Goal: Navigation & Orientation: Find specific page/section

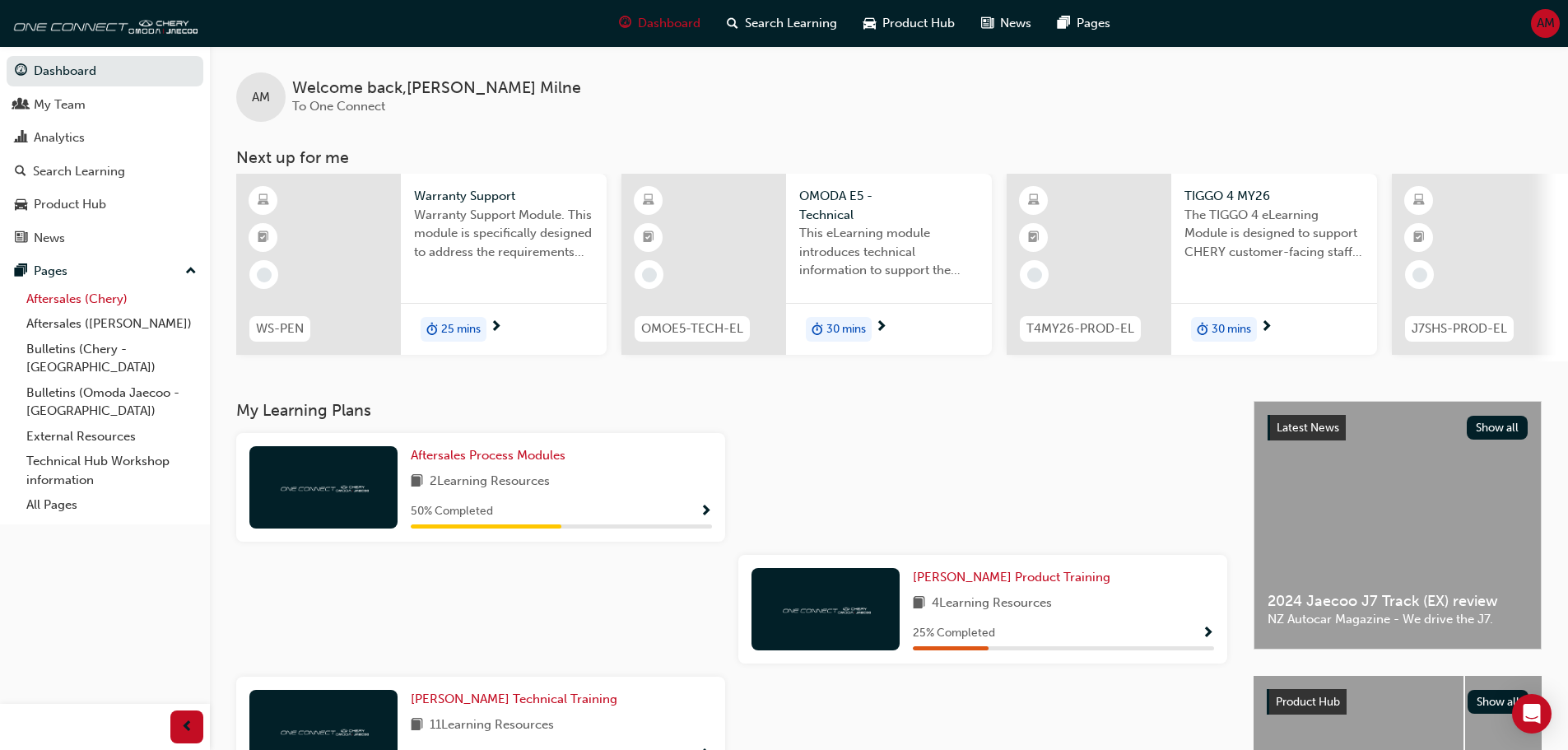
click at [59, 298] on link "Aftersales (Chery)" at bounding box center [111, 299] width 184 height 25
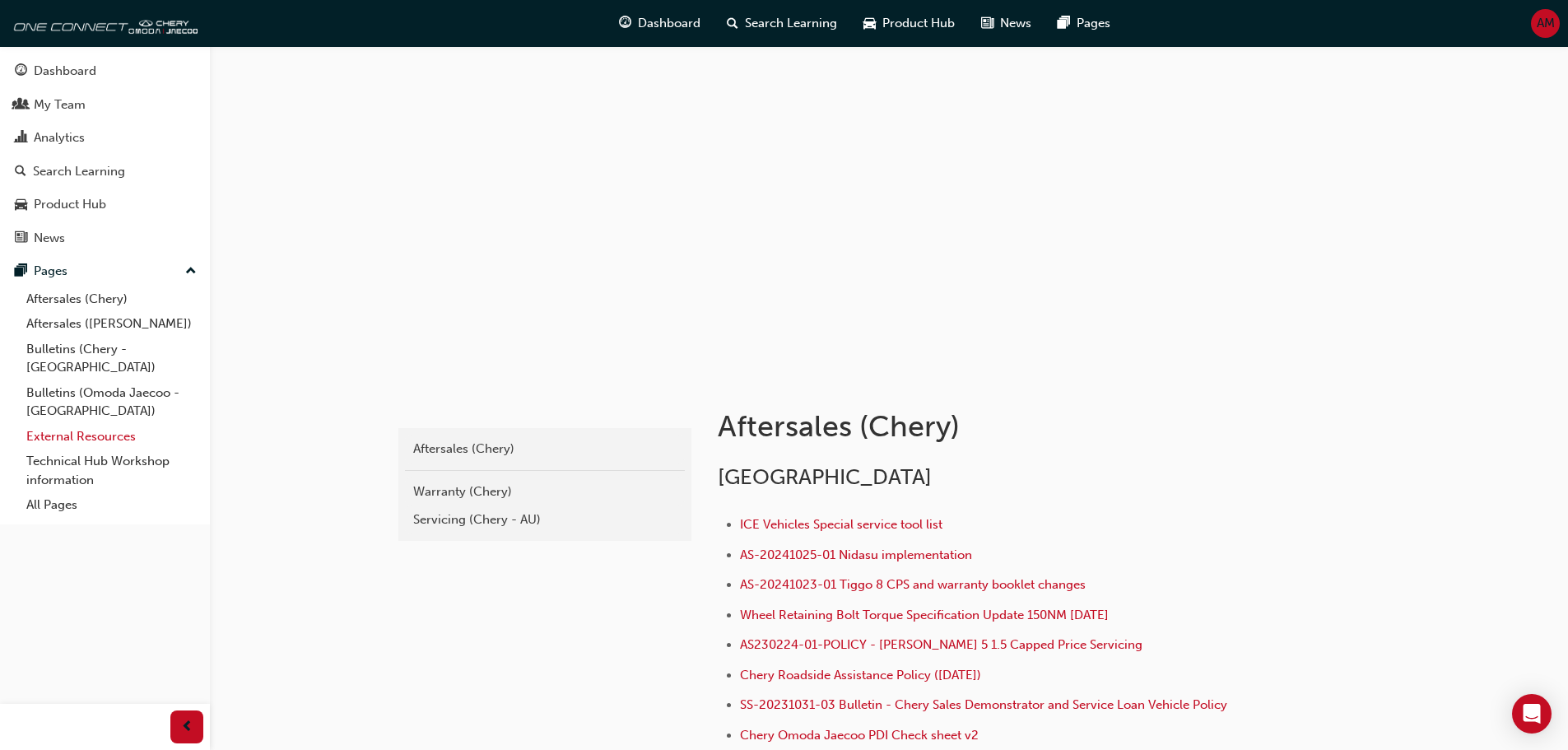
click at [55, 424] on link "External Resources" at bounding box center [111, 436] width 184 height 25
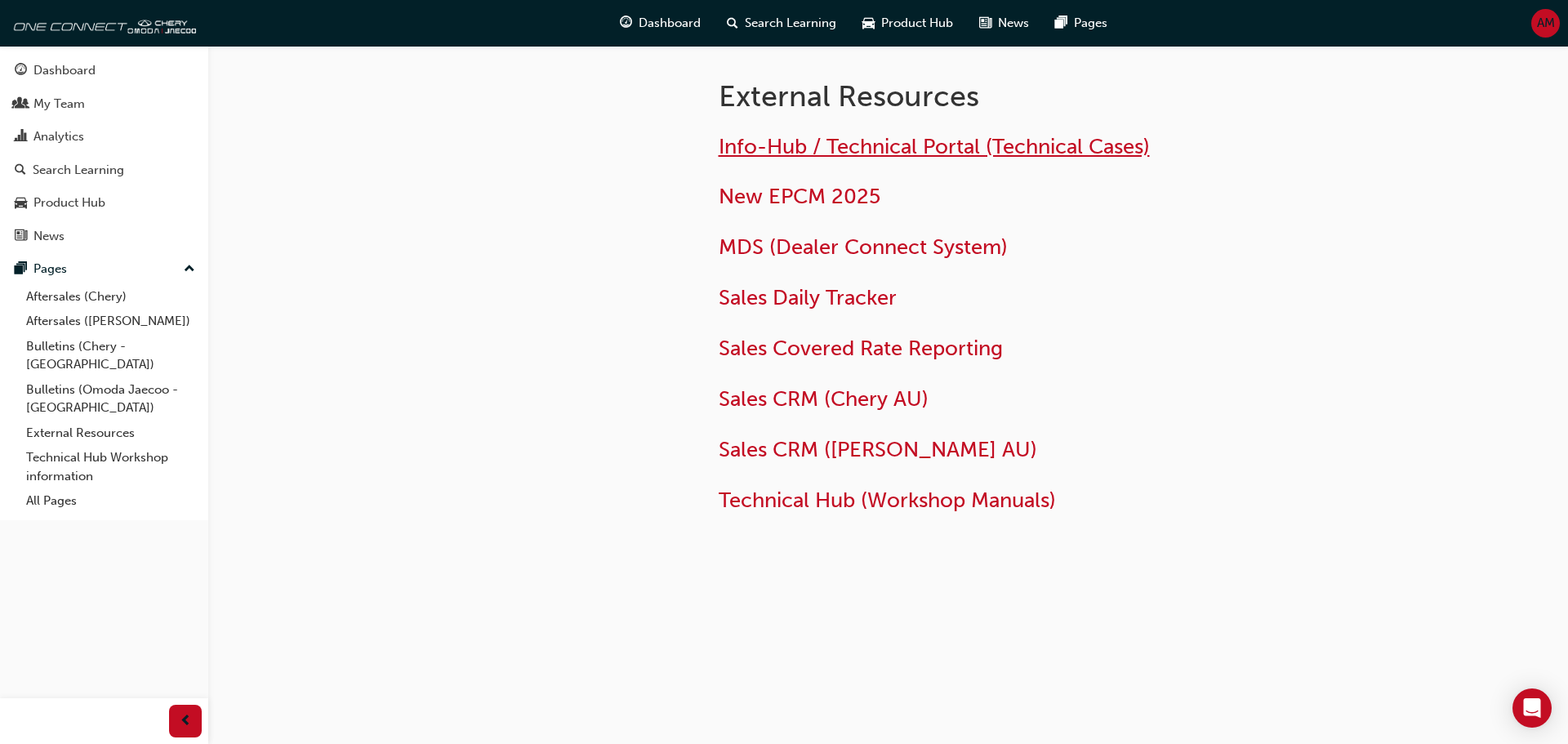
click at [746, 151] on span "Info-Hub / Technical Portal (Technical Cases)" at bounding box center [933, 146] width 431 height 25
